Goal: Task Accomplishment & Management: Manage account settings

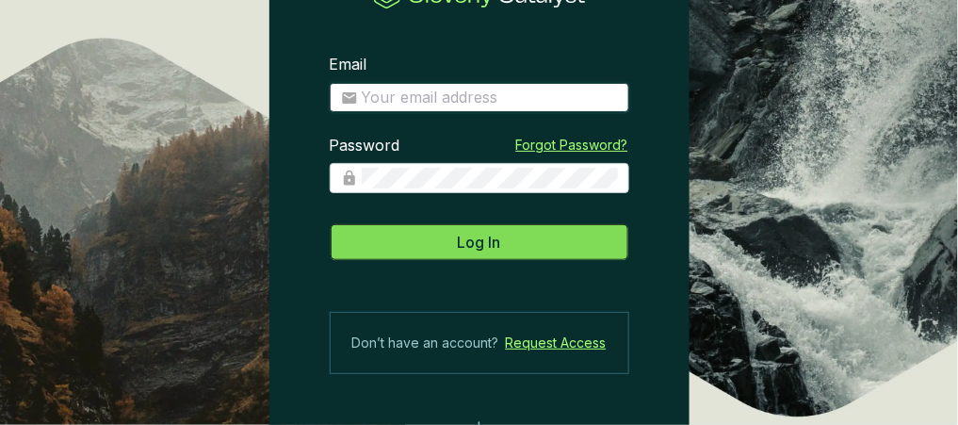
type input "[PERSON_NAME][EMAIL_ADDRESS][PERSON_NAME][DOMAIN_NAME]"
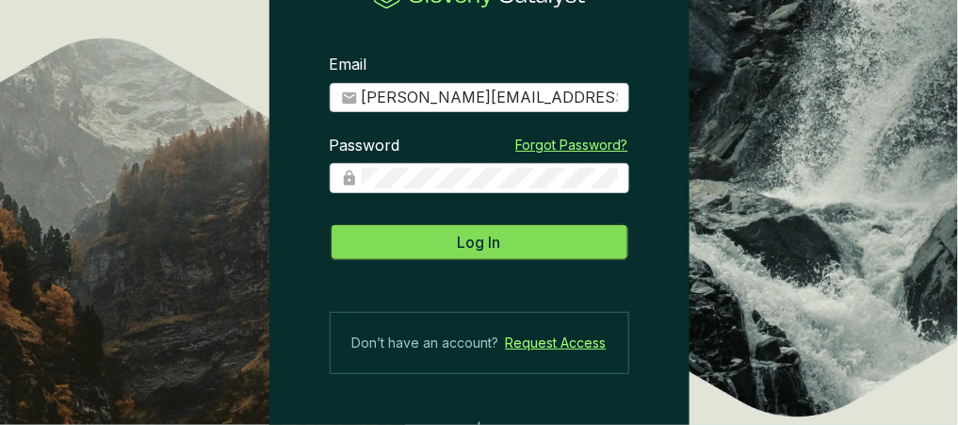
click at [485, 246] on span "Log In" at bounding box center [479, 242] width 43 height 23
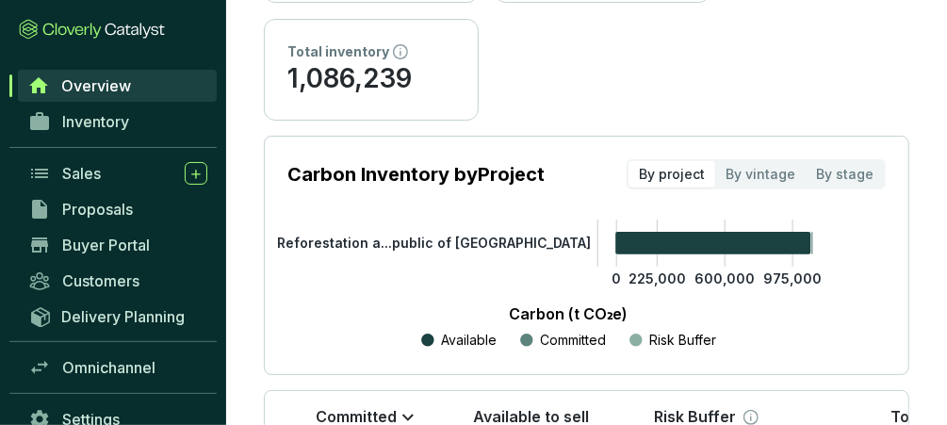
scroll to position [438, 0]
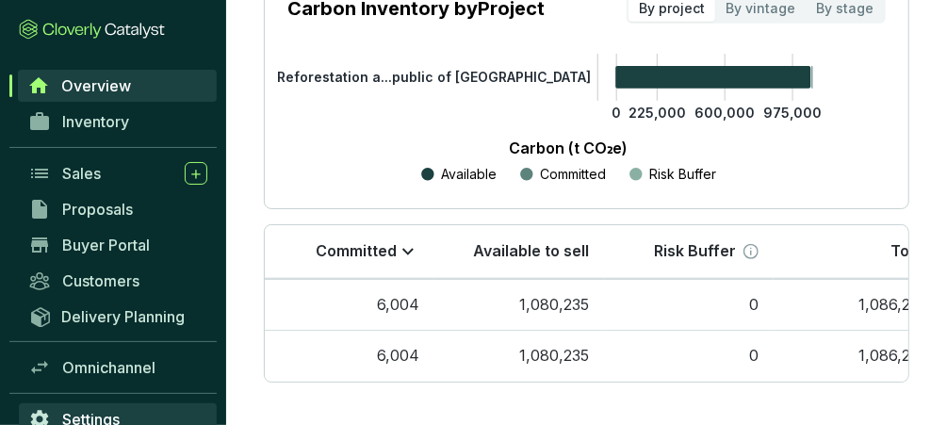
click at [156, 415] on link "Settings" at bounding box center [118, 419] width 198 height 32
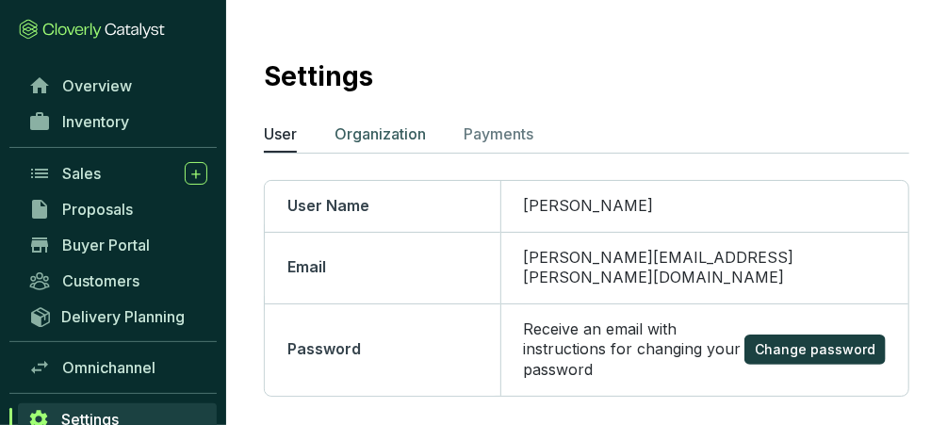
click at [383, 140] on p "Organization" at bounding box center [379, 133] width 91 height 23
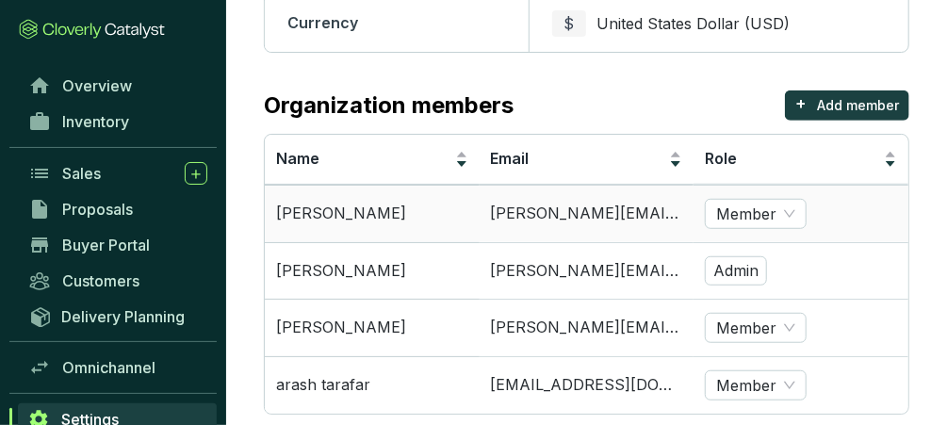
scroll to position [456, 0]
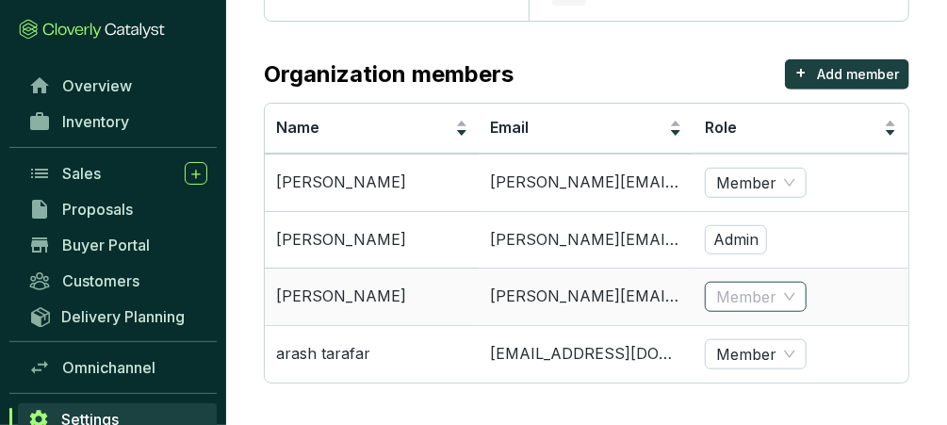
click at [796, 300] on div "Member" at bounding box center [756, 297] width 102 height 30
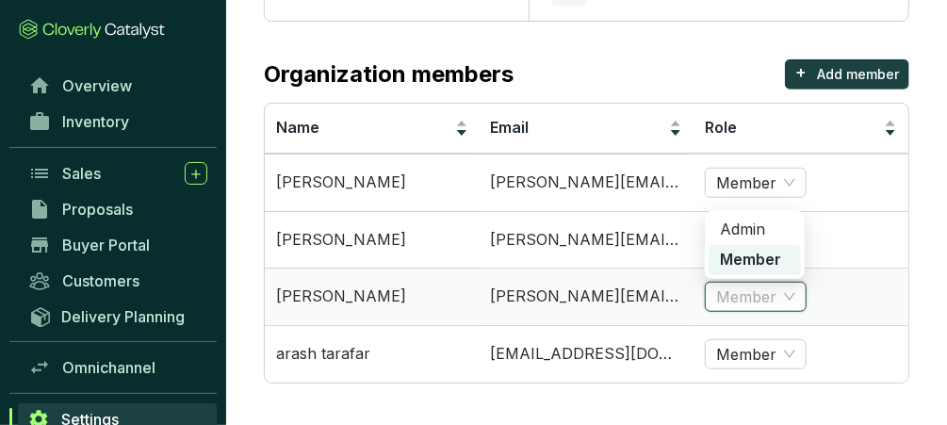
click at [796, 300] on div "Member" at bounding box center [756, 297] width 102 height 30
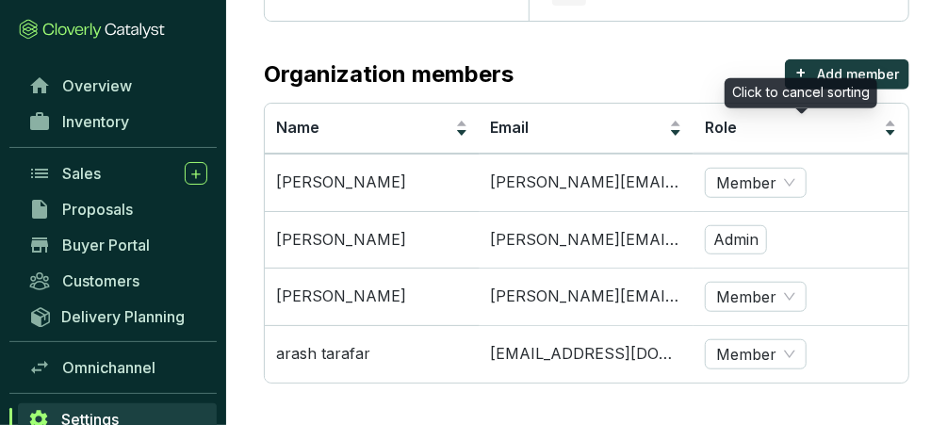
click at [821, 78] on div "Click to cancel sorting" at bounding box center [801, 93] width 153 height 30
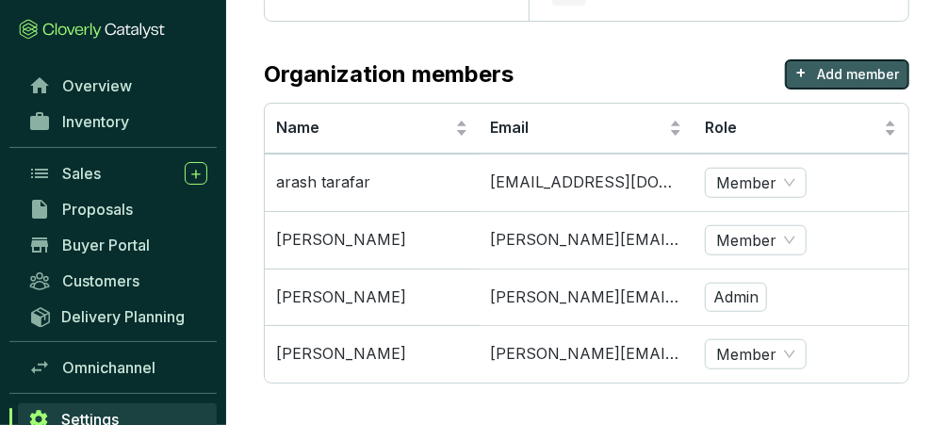
click at [830, 65] on p "Add member" at bounding box center [858, 74] width 82 height 19
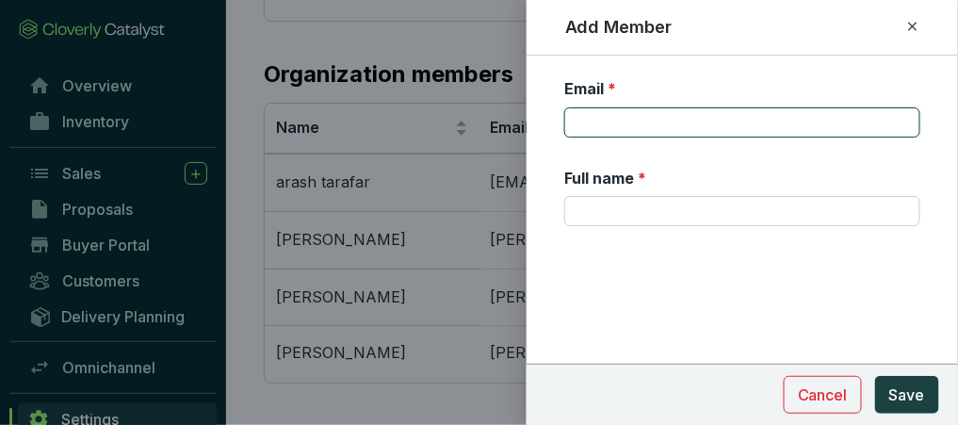
click at [660, 120] on input "Email *" at bounding box center [742, 122] width 356 height 30
click at [725, 119] on input "sol" at bounding box center [742, 122] width 356 height 30
click at [759, 121] on input "sol" at bounding box center [742, 122] width 356 height 30
click at [812, 121] on input "sol" at bounding box center [742, 122] width 356 height 30
type input "sol"
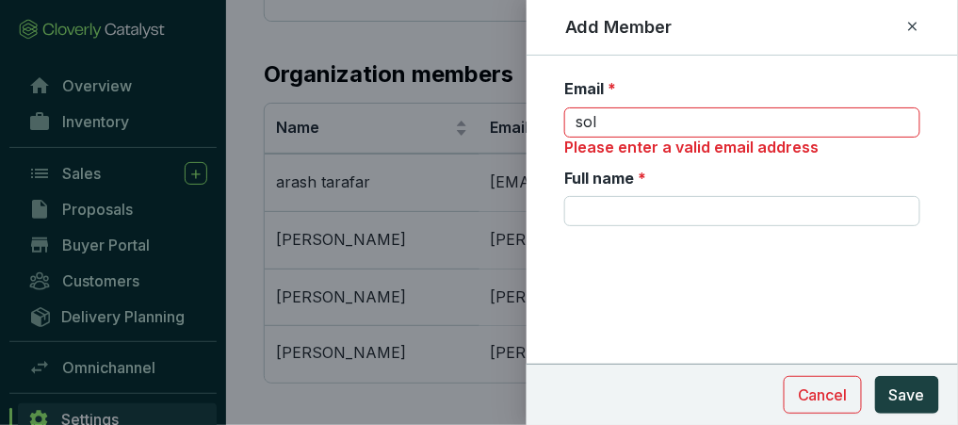
click at [728, 310] on form "Email * sol Please enter a valid email address Full name * Cancel Save" at bounding box center [743, 208] width 432 height 261
click at [912, 25] on icon at bounding box center [912, 26] width 8 height 8
